Goal: Check status: Check status

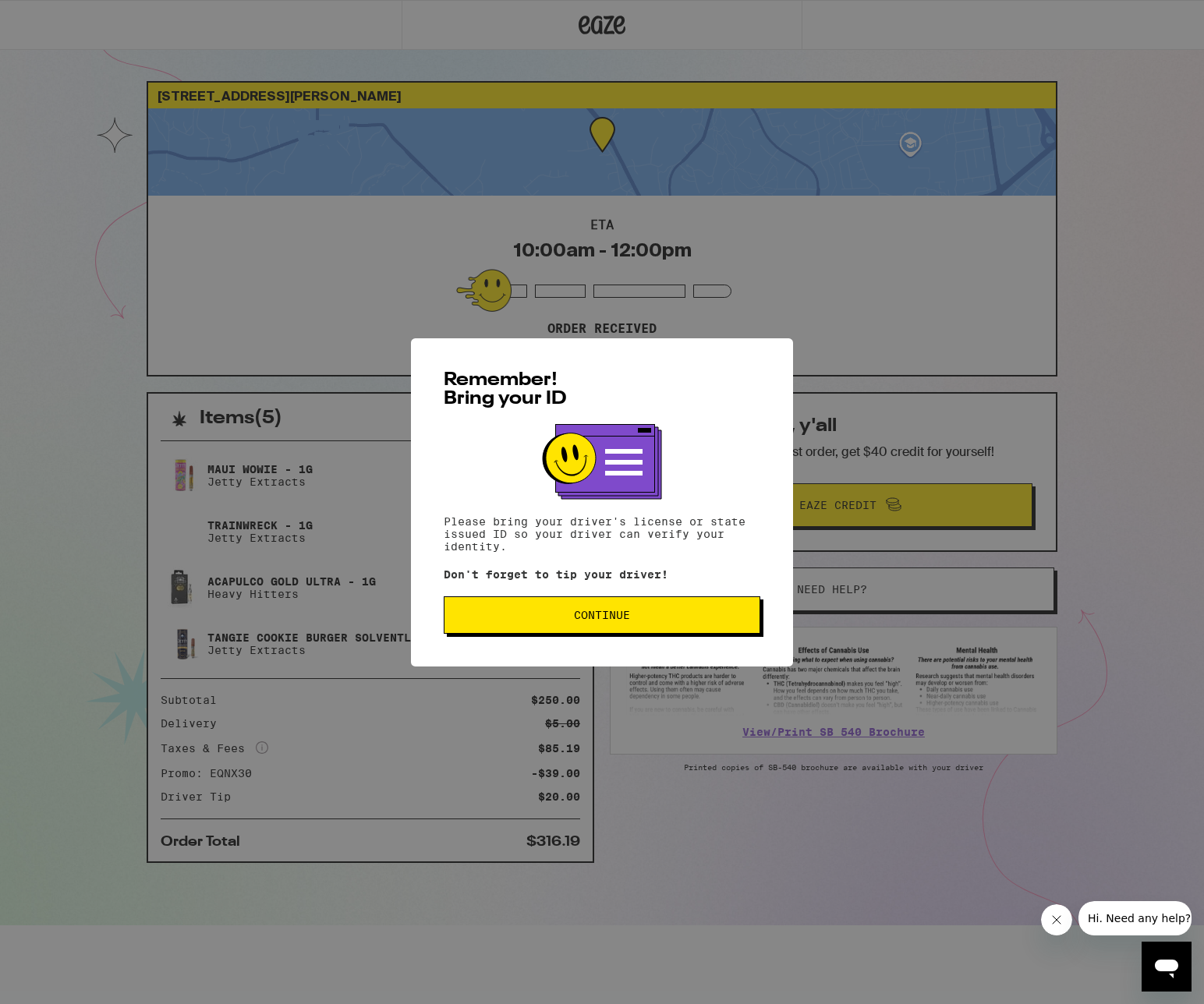
click at [557, 624] on button "Continue" at bounding box center [601, 615] width 316 height 38
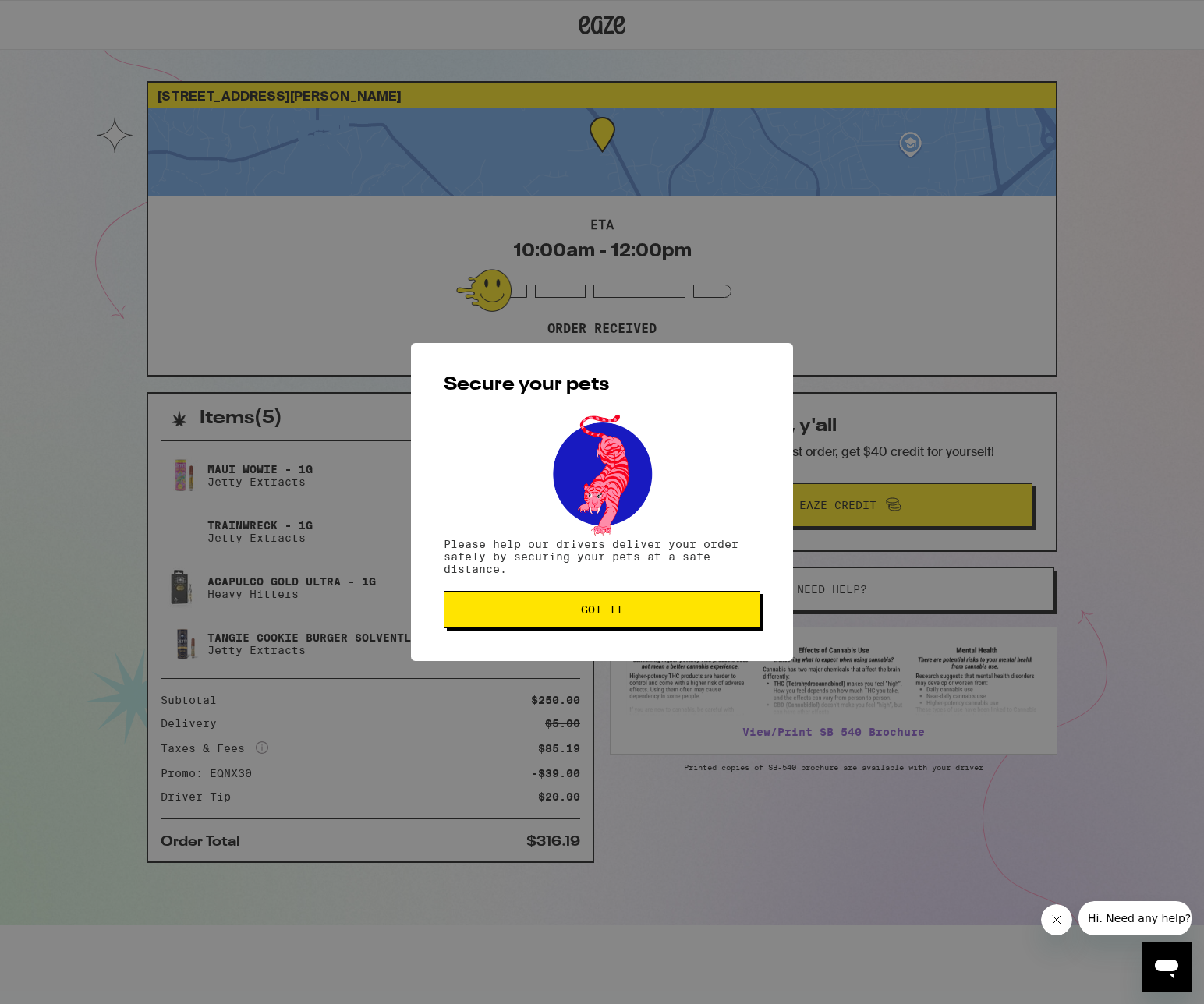
click at [558, 624] on button "Got it" at bounding box center [601, 609] width 316 height 38
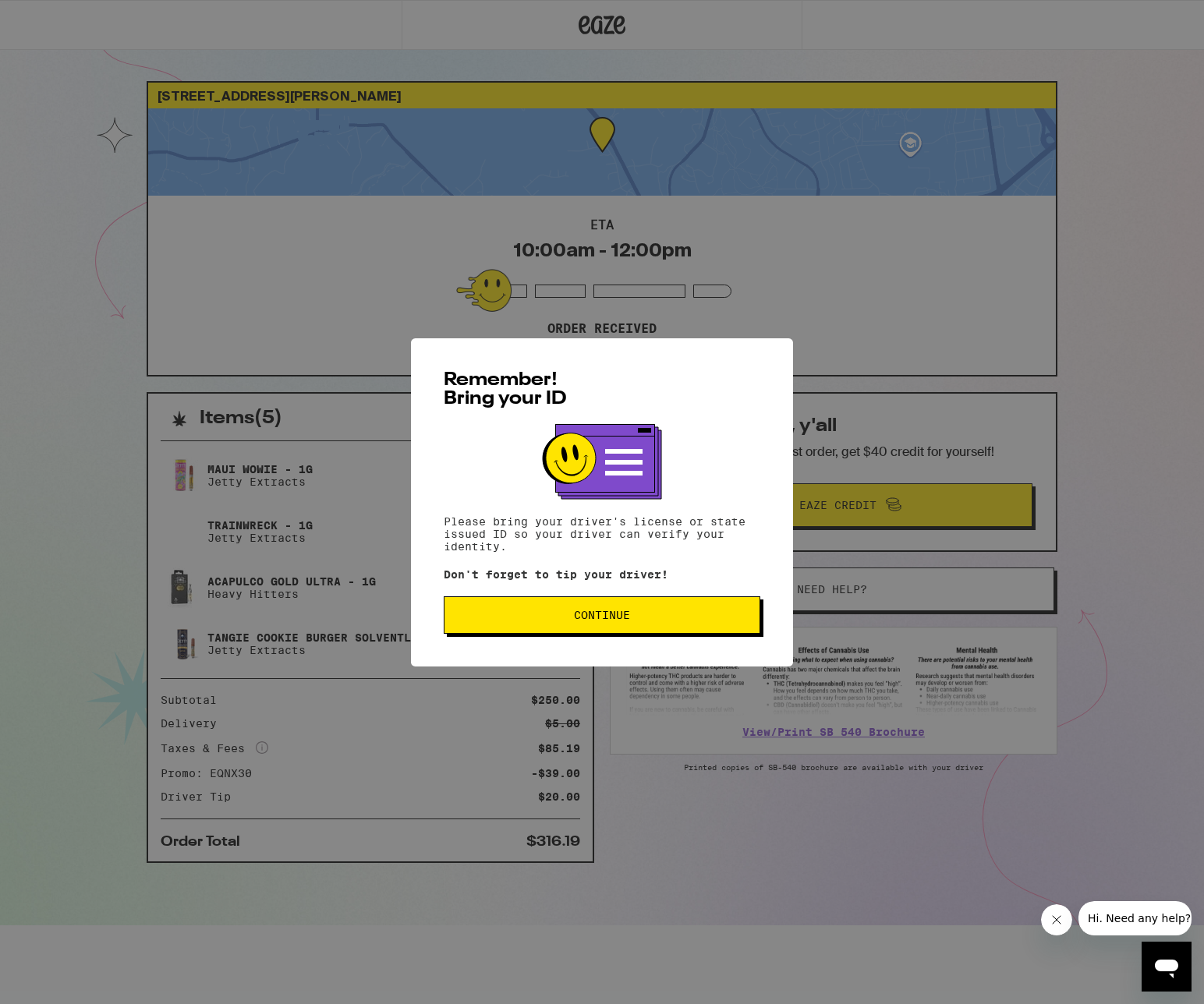
click at [664, 611] on span "Continue" at bounding box center [601, 614] width 290 height 11
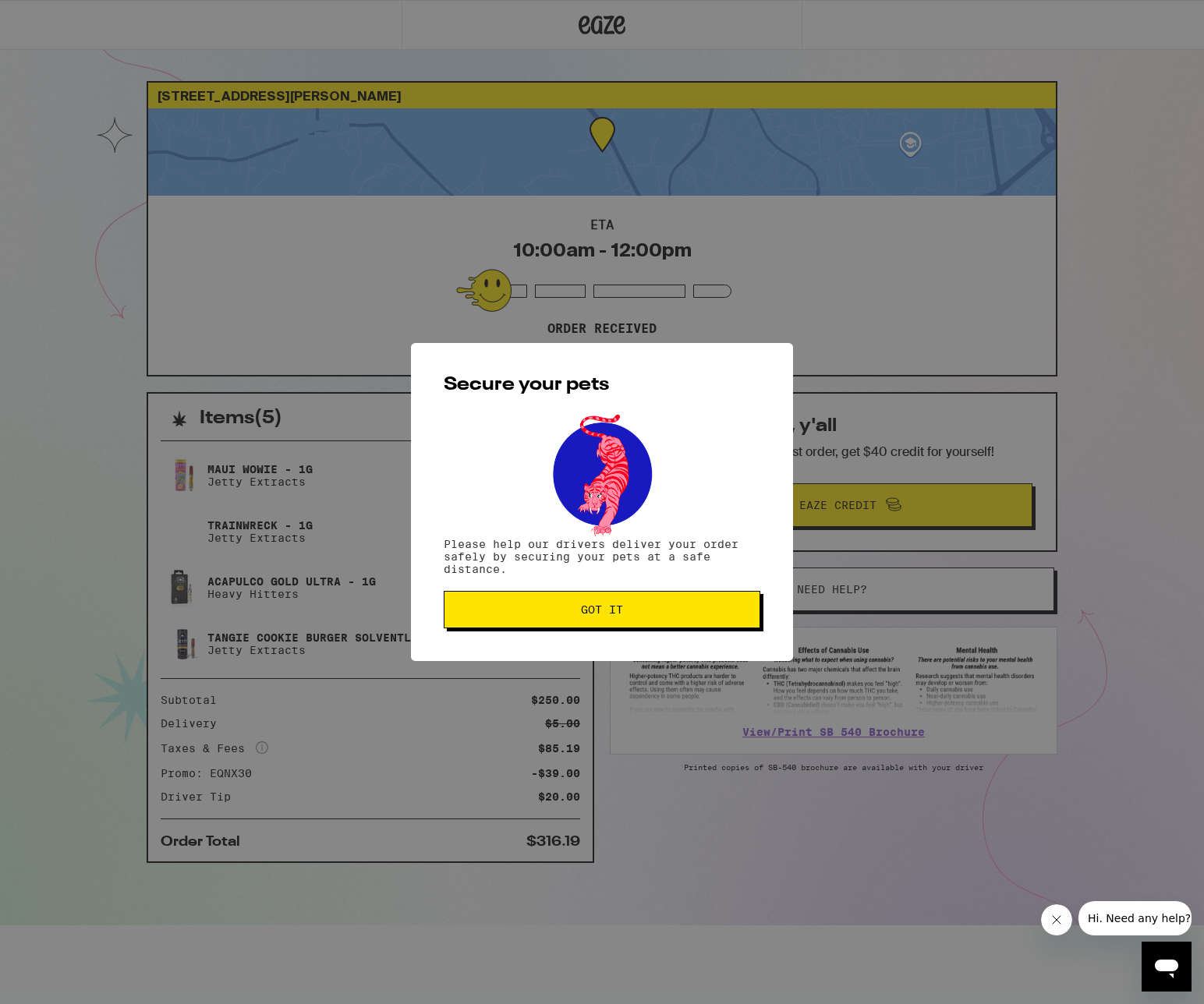
click at [664, 611] on span "Got it" at bounding box center [601, 609] width 290 height 11
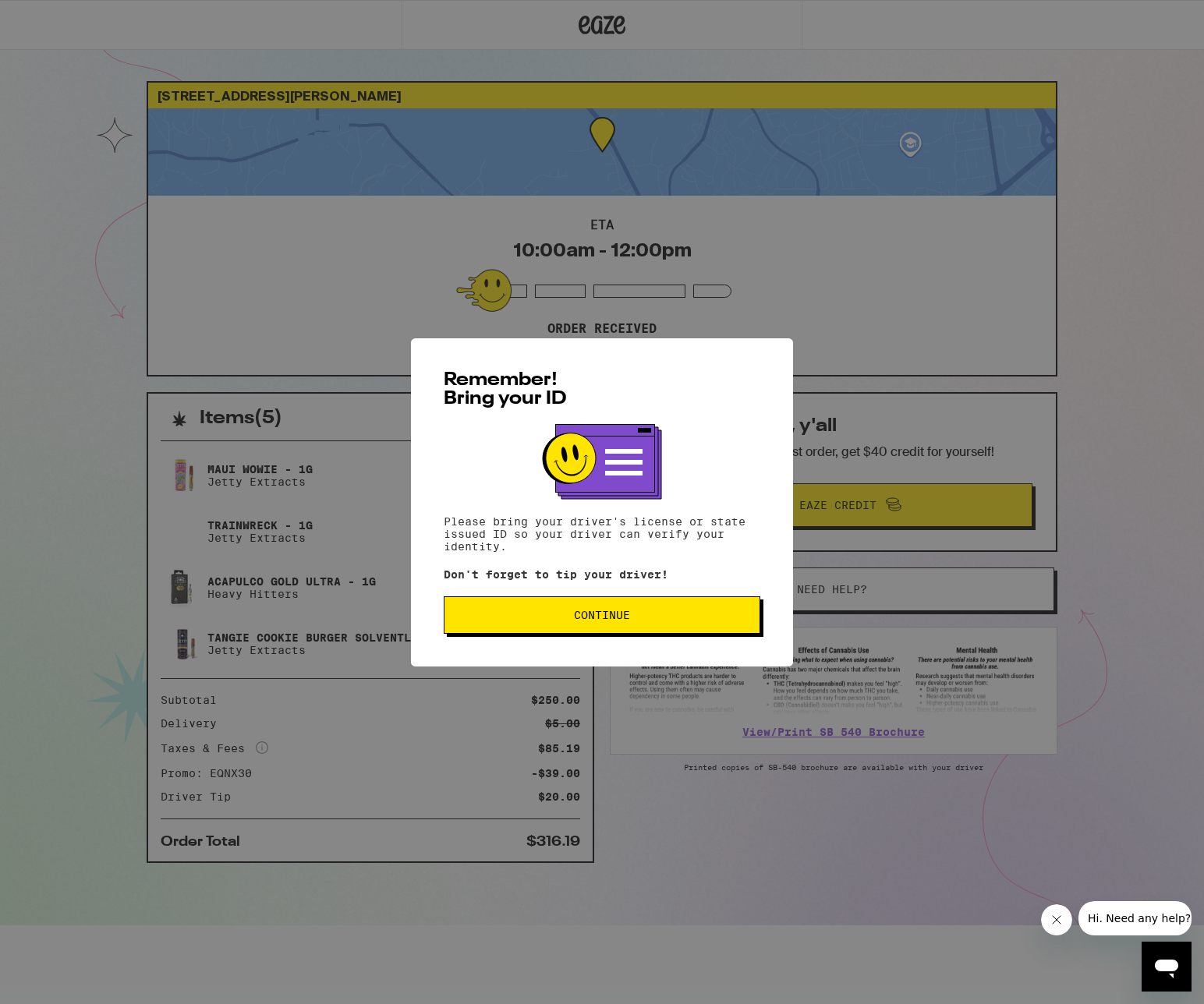
click at [667, 605] on button "Continue" at bounding box center [601, 615] width 316 height 38
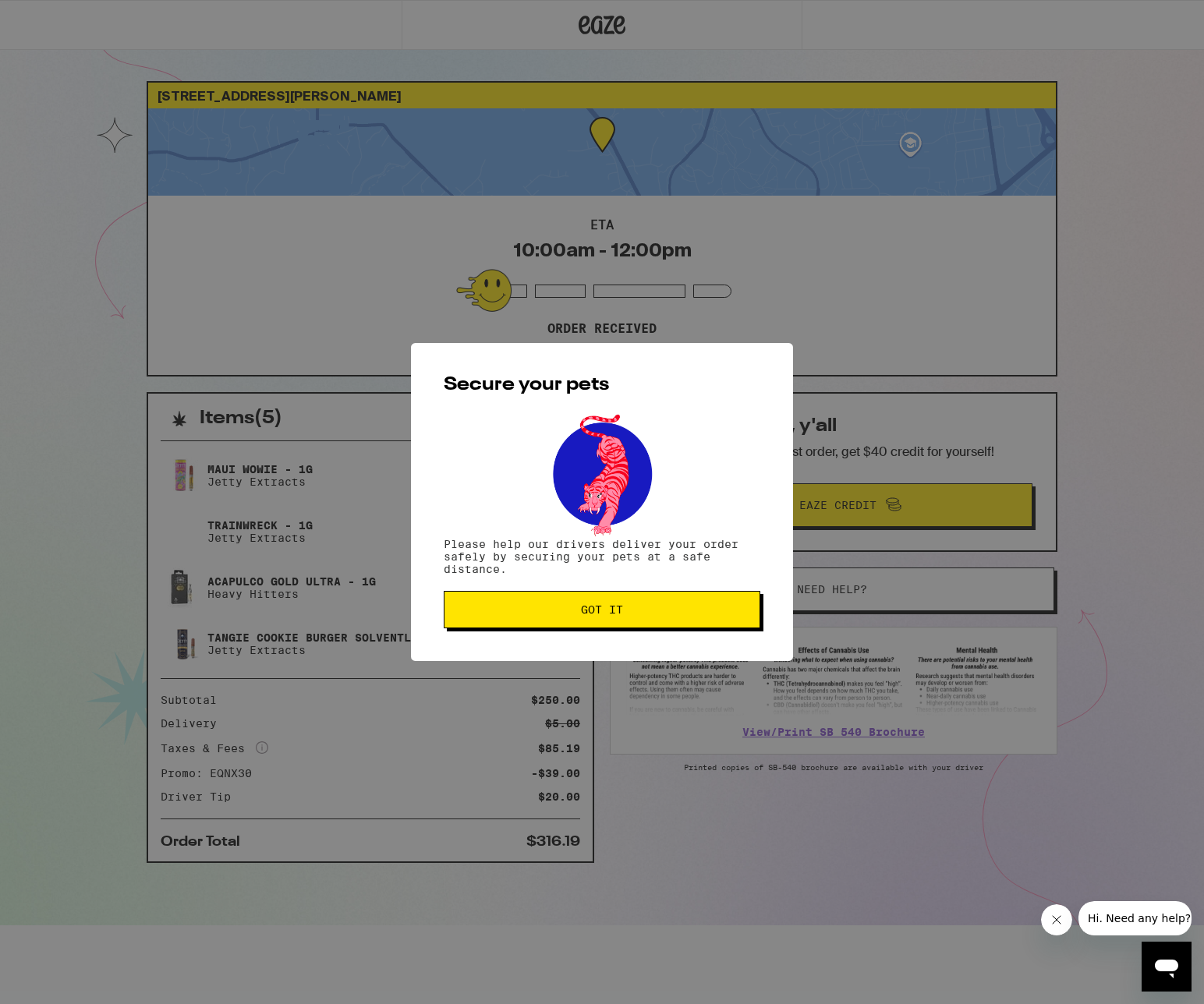
click at [667, 605] on button "Got it" at bounding box center [601, 609] width 316 height 38
